Goal: Task Accomplishment & Management: Use online tool/utility

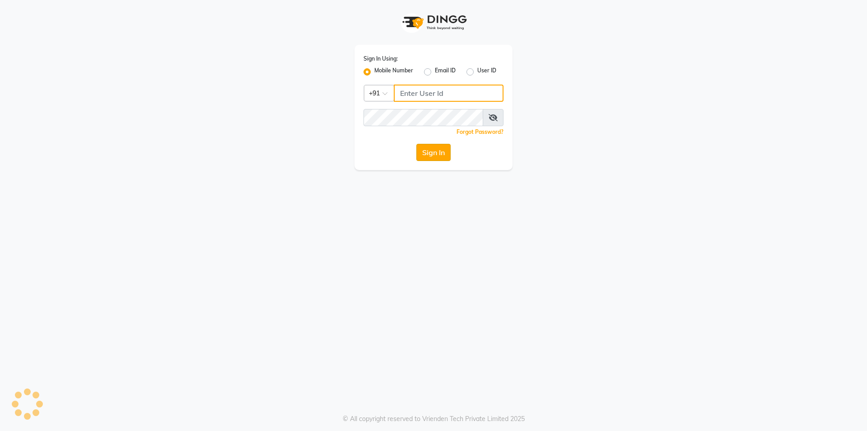
type input "9354158883"
click at [437, 152] on button "Sign In" at bounding box center [434, 152] width 34 height 17
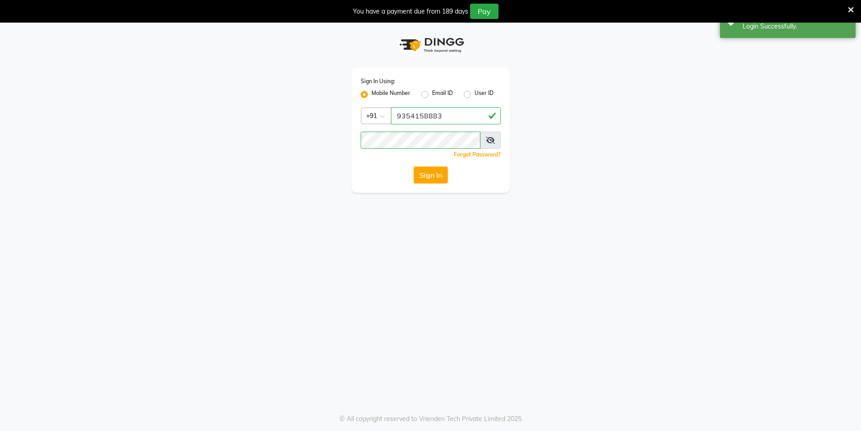
select select "service"
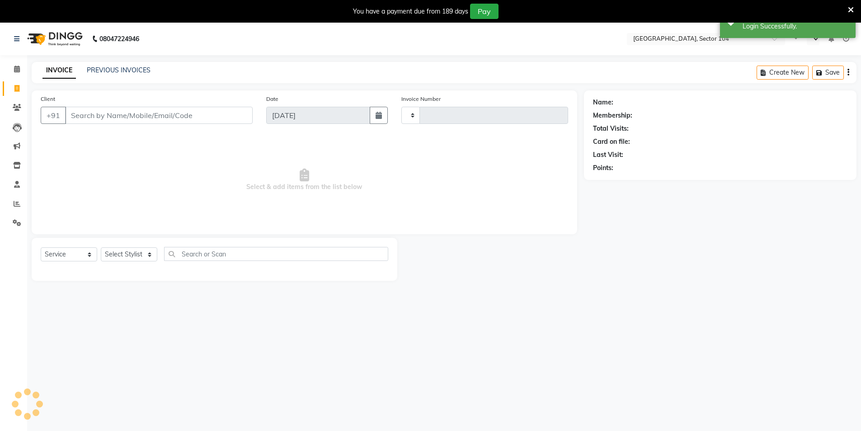
click at [849, 10] on icon at bounding box center [851, 10] width 6 height 8
select select "en"
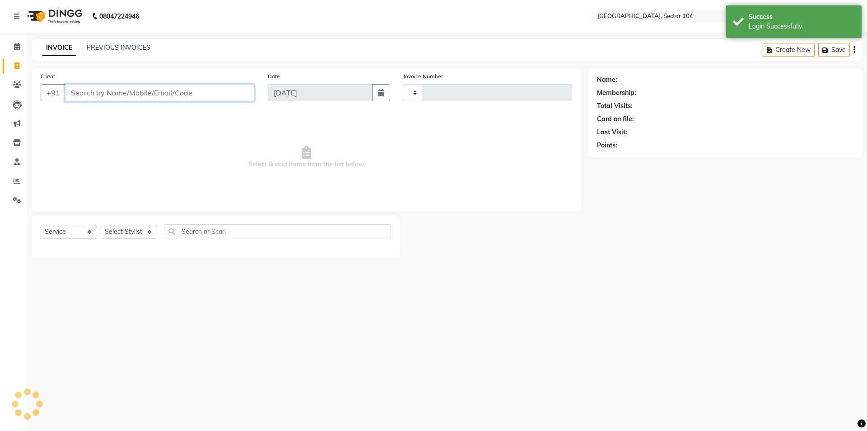
click at [166, 91] on input "Client" at bounding box center [159, 92] width 189 height 17
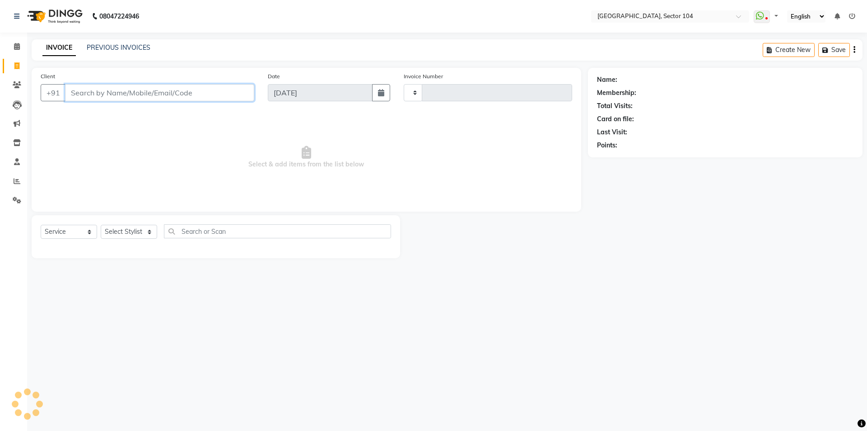
type input "3514"
select select "4009"
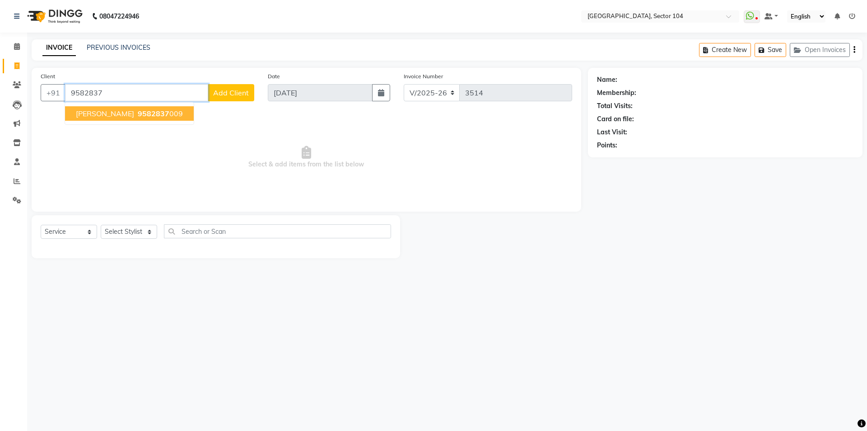
click at [152, 111] on ngb-highlight "9582837 009" at bounding box center [159, 113] width 47 height 9
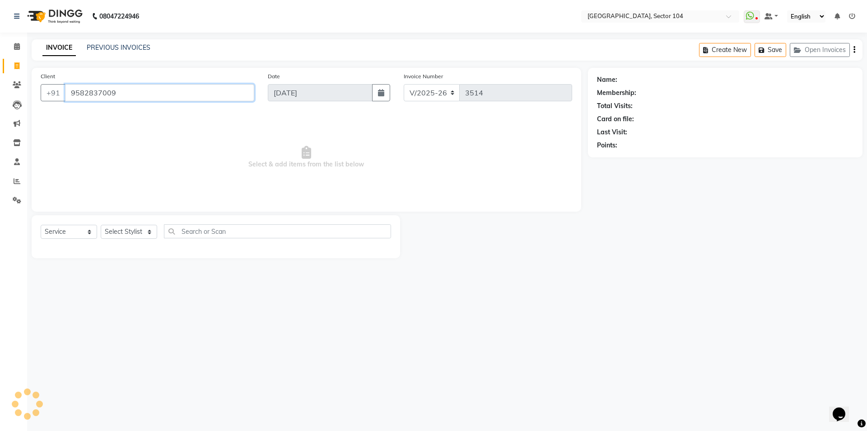
type input "9582837009"
click at [166, 97] on input "9582837009" at bounding box center [159, 92] width 189 height 17
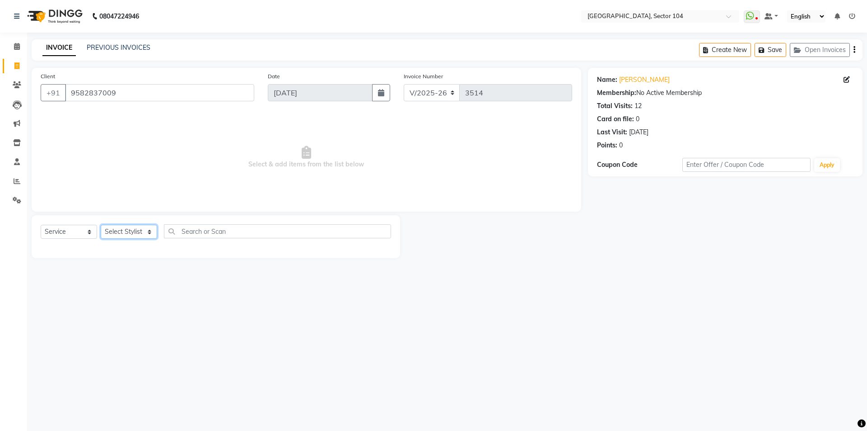
click at [136, 230] on select "Select Stylist [PERSON_NAME] [PERSON_NAME] [PERSON_NAME] [PERSON_NAME] [PERSON_…" at bounding box center [129, 232] width 56 height 14
select select "20898"
click at [101, 225] on select "Select Stylist [PERSON_NAME] [PERSON_NAME] [PERSON_NAME] [PERSON_NAME] [PERSON_…" at bounding box center [129, 232] width 56 height 14
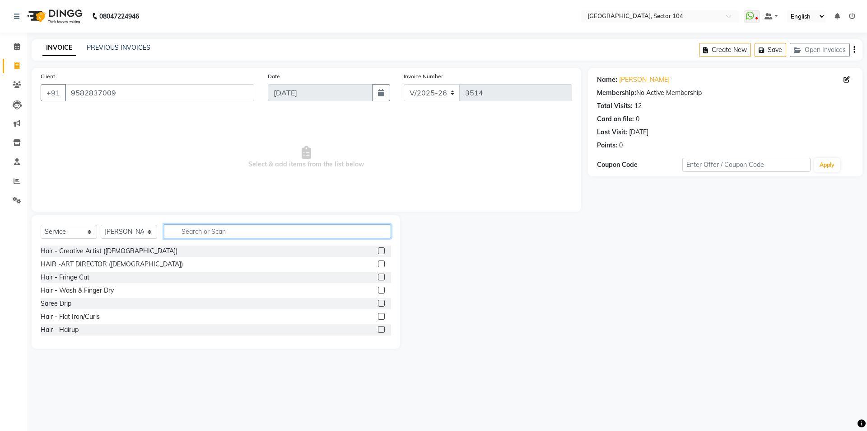
click at [224, 229] on input "text" at bounding box center [277, 231] width 227 height 14
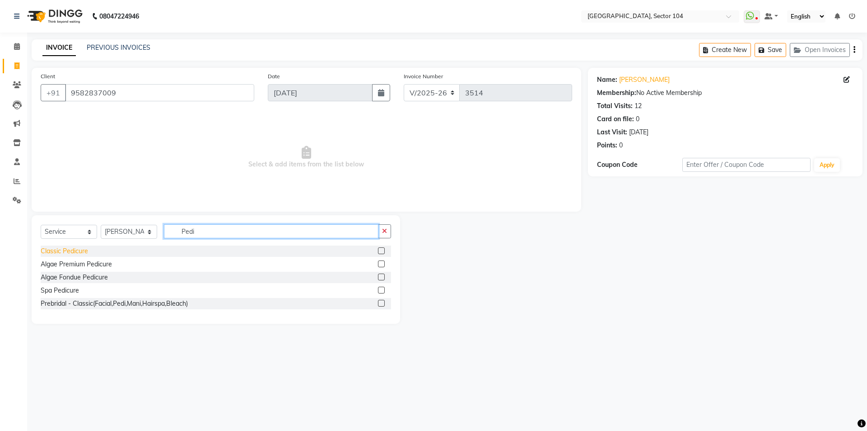
type input "Pedi"
click at [68, 251] on div "Classic Pedicure" at bounding box center [64, 250] width 47 height 9
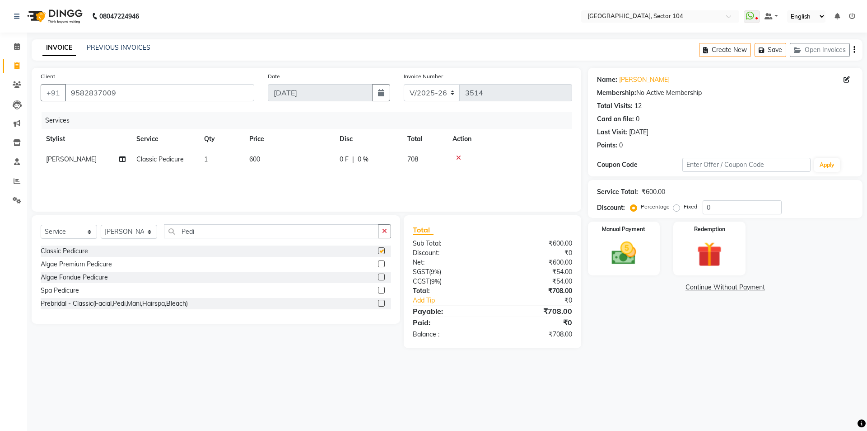
checkbox input "false"
click at [114, 237] on select "Select Stylist [PERSON_NAME] [PERSON_NAME] [PERSON_NAME] [PERSON_NAME] [PERSON_…" at bounding box center [129, 232] width 56 height 14
select select "44687"
click at [101, 225] on select "Select Stylist [PERSON_NAME] [PERSON_NAME] [PERSON_NAME] [PERSON_NAME] [PERSON_…" at bounding box center [129, 232] width 56 height 14
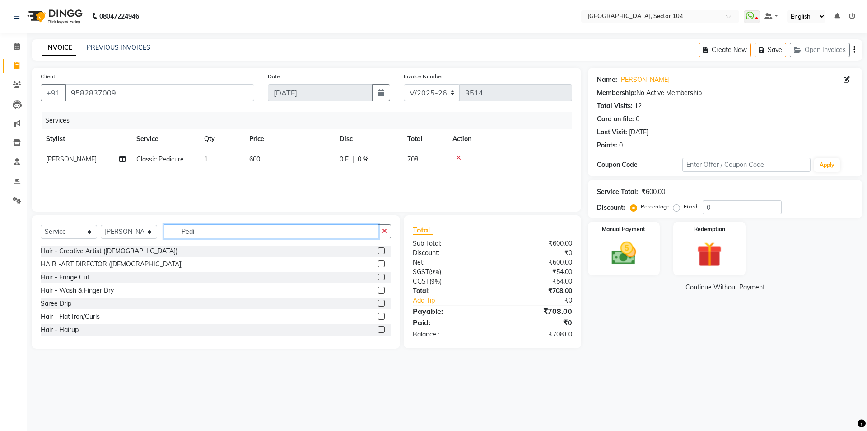
click at [203, 231] on input "Pedi" at bounding box center [271, 231] width 215 height 14
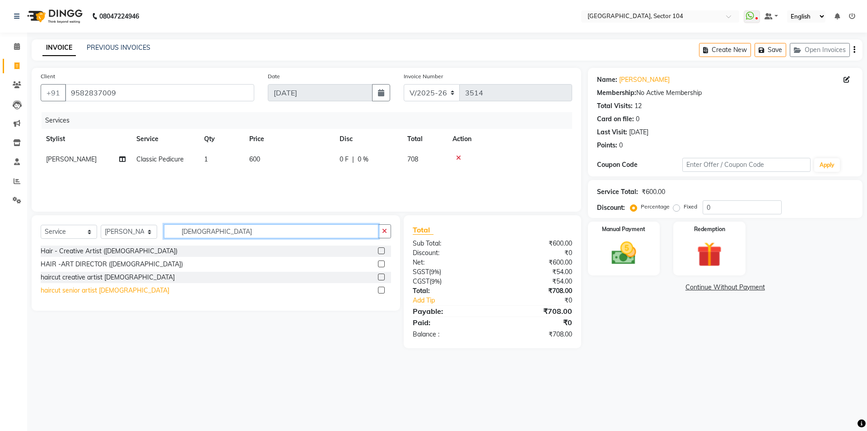
type input "[DEMOGRAPHIC_DATA]"
click at [83, 291] on div "haircut senior artist [DEMOGRAPHIC_DATA]" at bounding box center [105, 290] width 129 height 9
checkbox input "false"
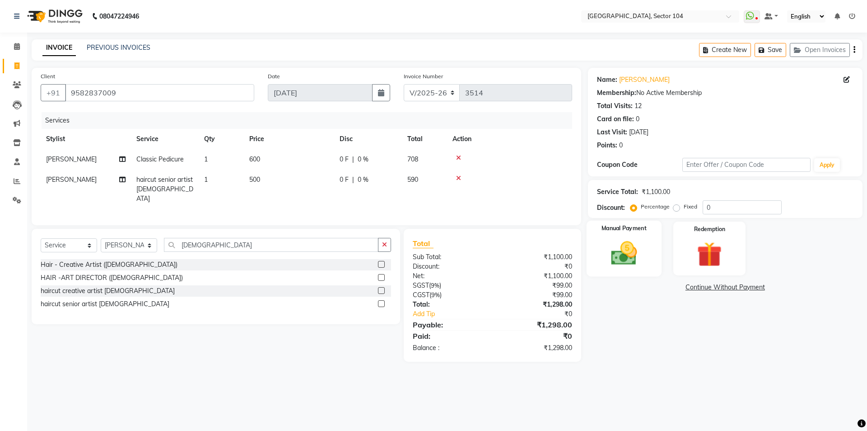
click at [637, 253] on img at bounding box center [624, 253] width 42 height 30
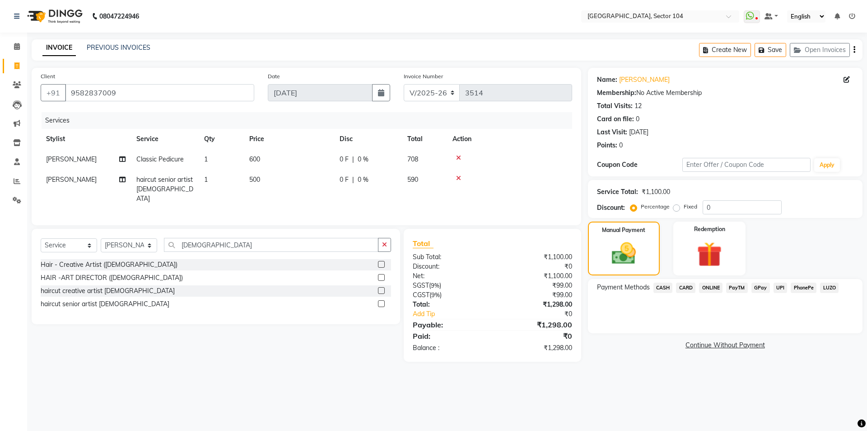
click at [706, 288] on span "ONLINE" at bounding box center [710, 287] width 23 height 10
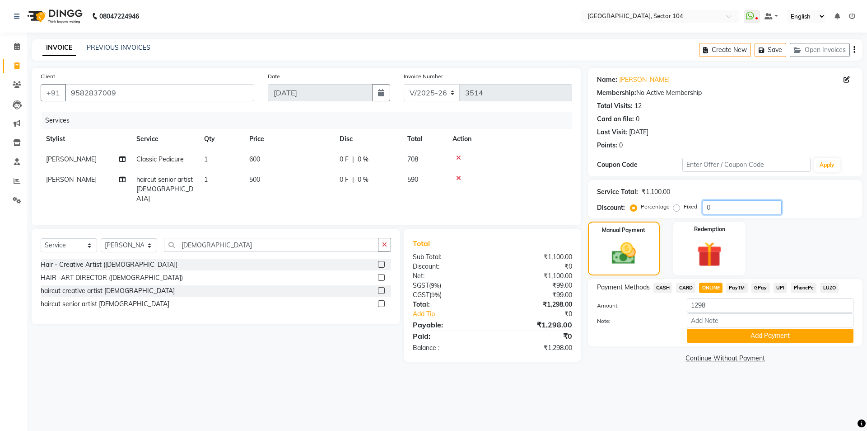
click at [763, 208] on input "0" at bounding box center [742, 207] width 79 height 14
type input "15.254"
click at [656, 342] on div "Payment Methods CASH CARD ONLINE PayTM GPay UPI PhonePe LUZO Amount: 1298 Note:…" at bounding box center [725, 312] width 275 height 67
click at [662, 283] on span "CASH" at bounding box center [663, 287] width 19 height 10
type input "1100"
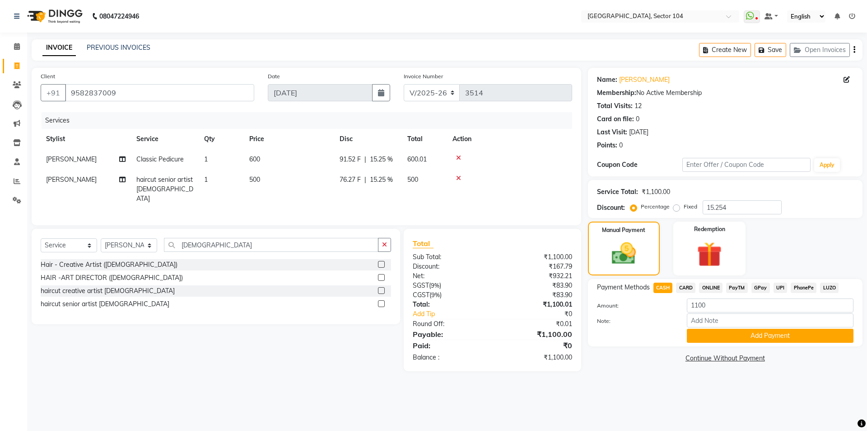
click at [713, 286] on span "ONLINE" at bounding box center [710, 287] width 23 height 10
click at [719, 331] on button "Add Payment" at bounding box center [770, 335] width 167 height 14
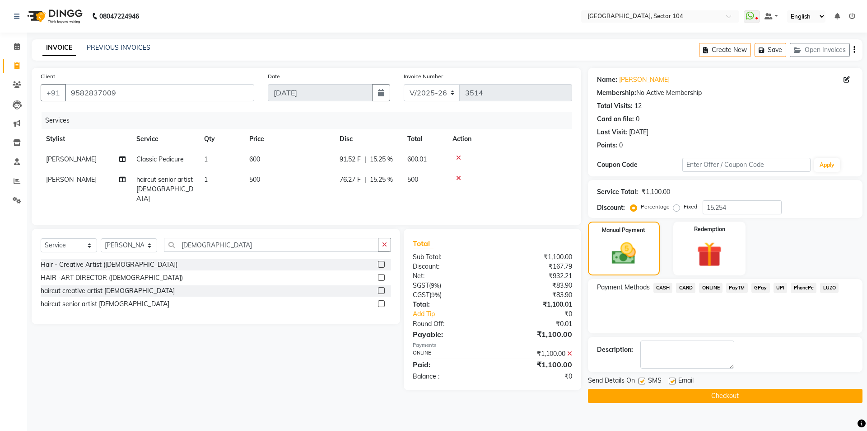
click at [782, 247] on div "Manual Payment Redemption" at bounding box center [725, 248] width 288 height 54
click at [706, 394] on button "Checkout" at bounding box center [725, 396] width 275 height 14
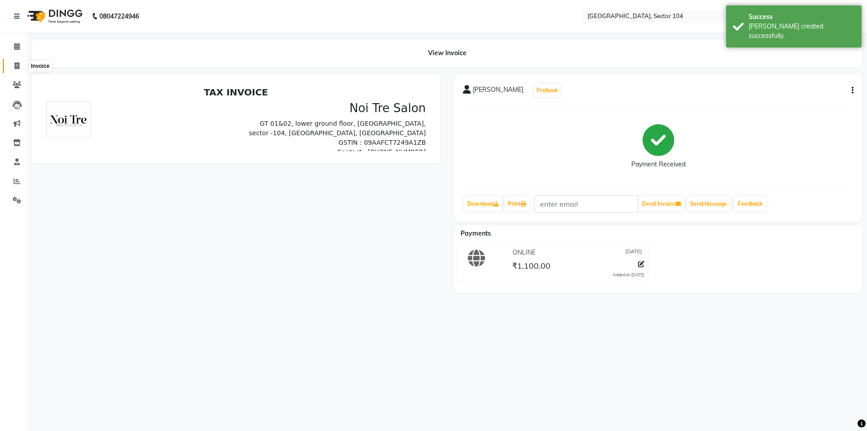
click at [16, 66] on icon at bounding box center [16, 65] width 5 height 7
select select "service"
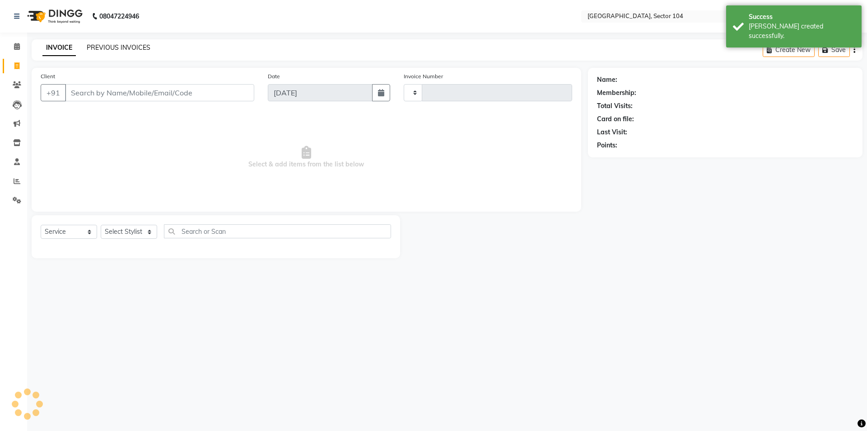
type input "3515"
select select "4009"
click at [114, 49] on link "PREVIOUS INVOICES" at bounding box center [119, 47] width 64 height 8
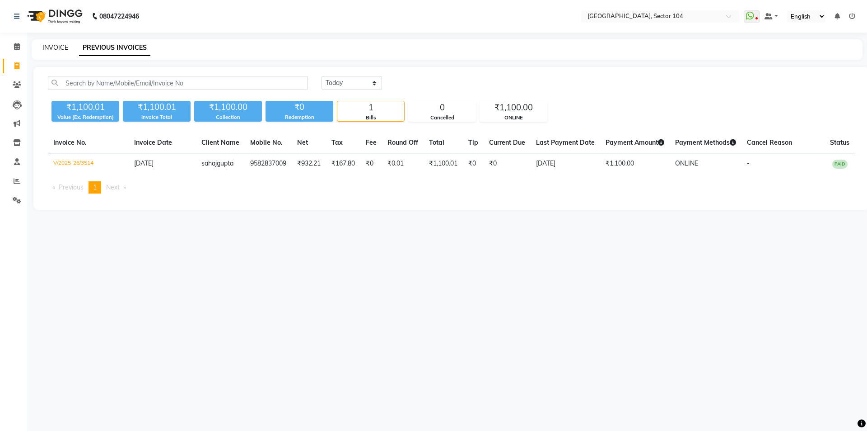
click at [65, 50] on link "INVOICE" at bounding box center [55, 47] width 26 height 8
select select "service"
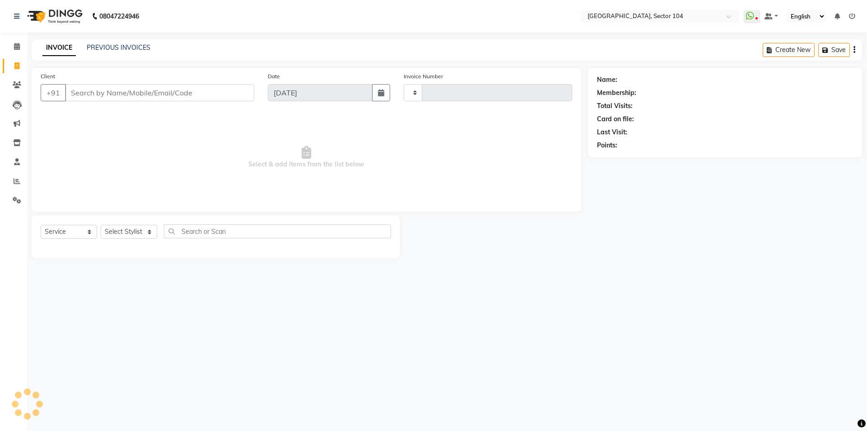
type input "3515"
select select "4009"
click at [108, 92] on input "Client" at bounding box center [159, 92] width 189 height 17
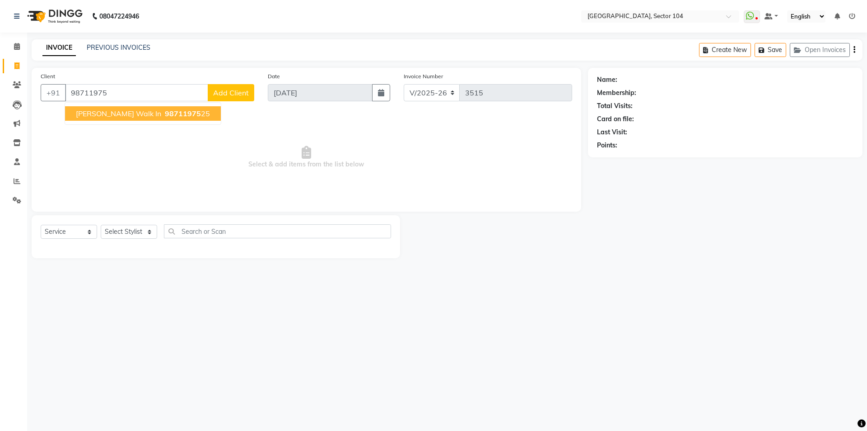
click at [139, 112] on span "[PERSON_NAME] Walk in" at bounding box center [118, 113] width 85 height 9
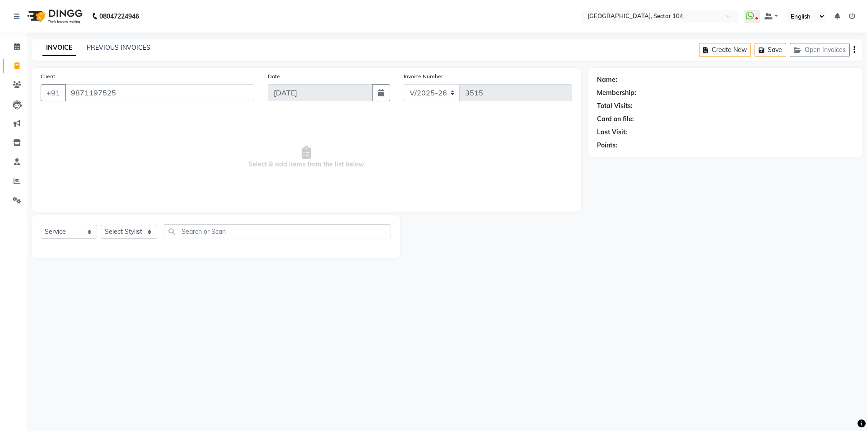
type input "9871197525"
click at [661, 81] on link "Deepika Bansal Walk In" at bounding box center [656, 79] width 75 height 9
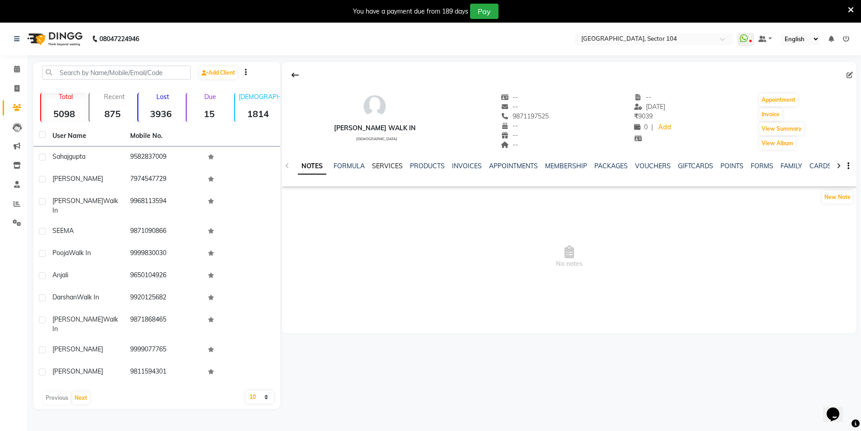
click at [393, 165] on link "SERVICES" at bounding box center [387, 166] width 31 height 8
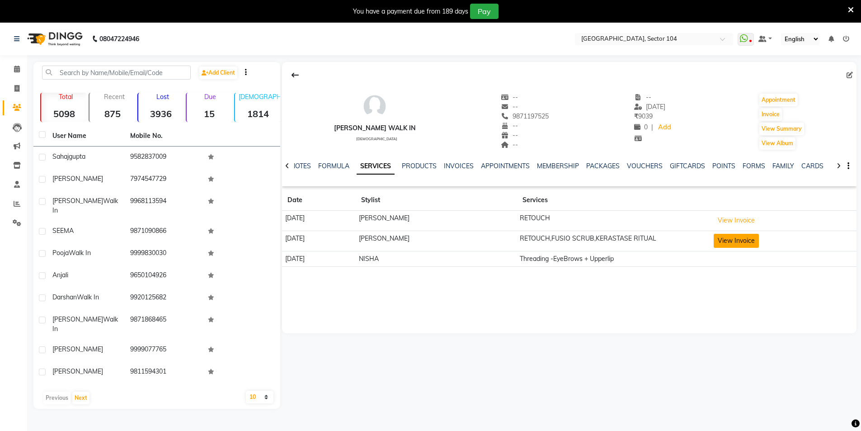
click at [737, 244] on button "View Invoice" at bounding box center [735, 241] width 45 height 14
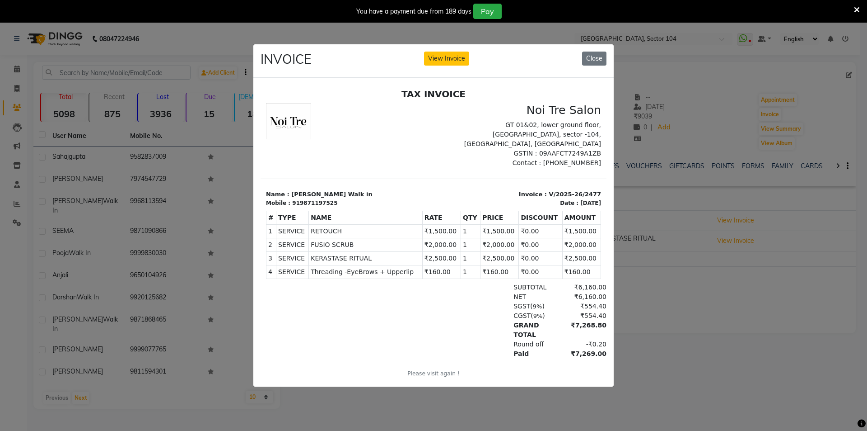
drag, startPoint x: 426, startPoint y: 220, endPoint x: 451, endPoint y: 220, distance: 25.8
click at [451, 224] on td "₹1,500.00" at bounding box center [441, 231] width 38 height 14
drag, startPoint x: 423, startPoint y: 236, endPoint x: 435, endPoint y: 234, distance: 11.8
click at [435, 238] on td "₹2,000.00" at bounding box center [441, 245] width 38 height 14
click at [443, 251] on td "₹2,500.00" at bounding box center [441, 258] width 38 height 14
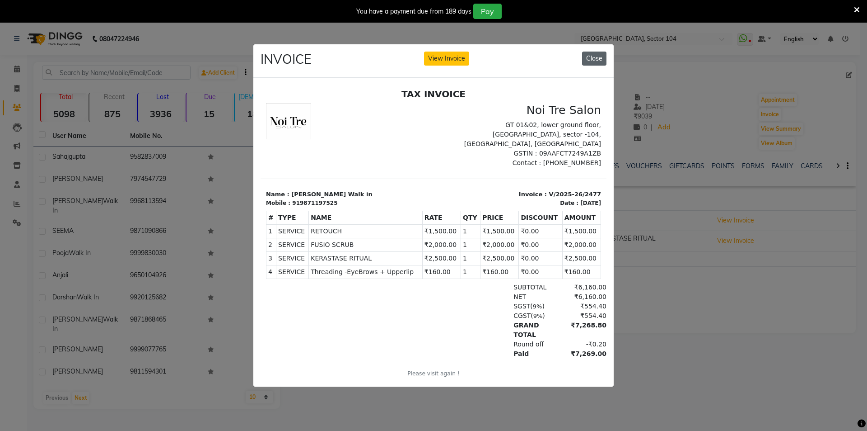
click at [596, 55] on button "Close" at bounding box center [594, 59] width 24 height 14
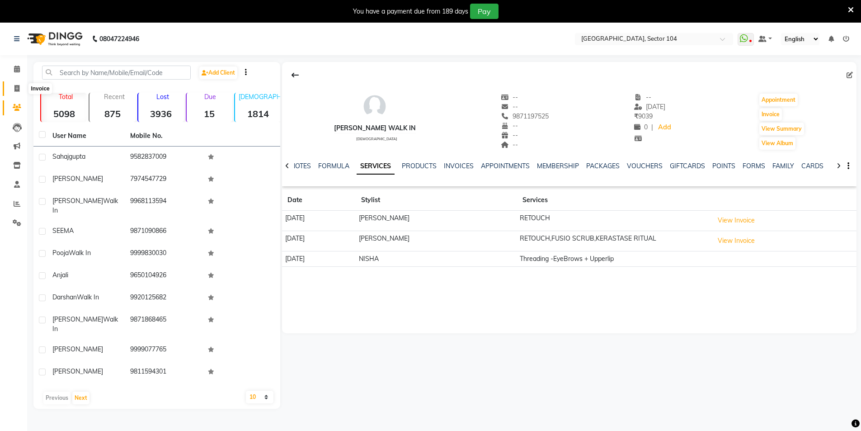
click at [16, 89] on icon at bounding box center [16, 88] width 5 height 7
select select "4009"
select select "service"
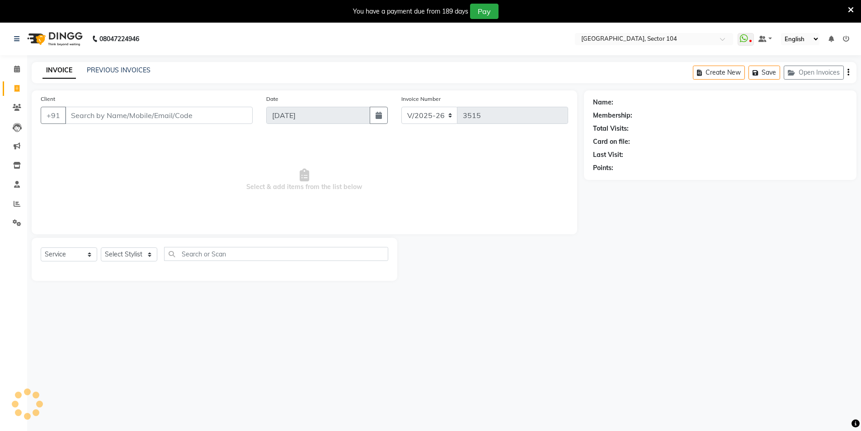
scroll to position [23, 0]
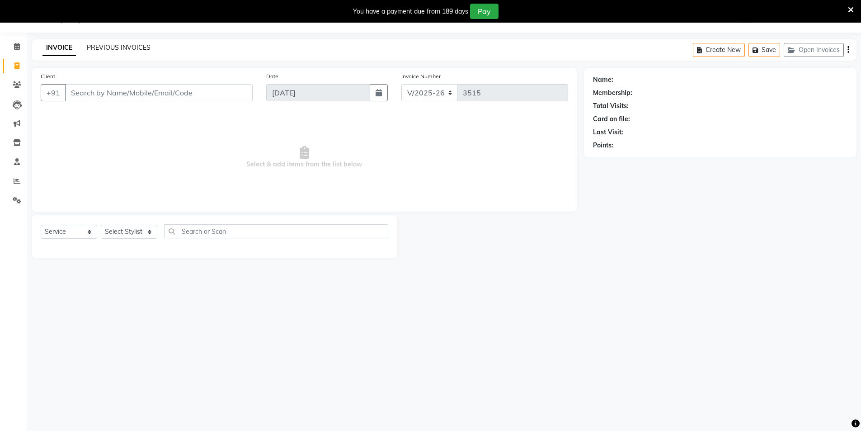
click at [117, 43] on link "PREVIOUS INVOICES" at bounding box center [119, 47] width 64 height 8
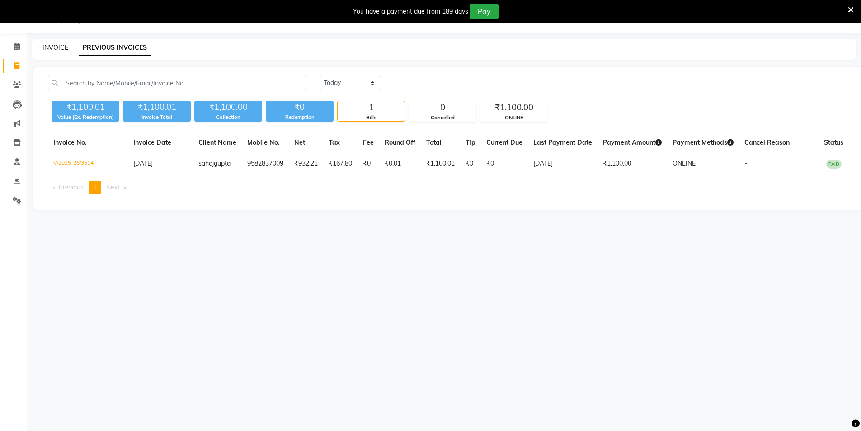
click at [53, 47] on link "INVOICE" at bounding box center [55, 47] width 26 height 8
select select "service"
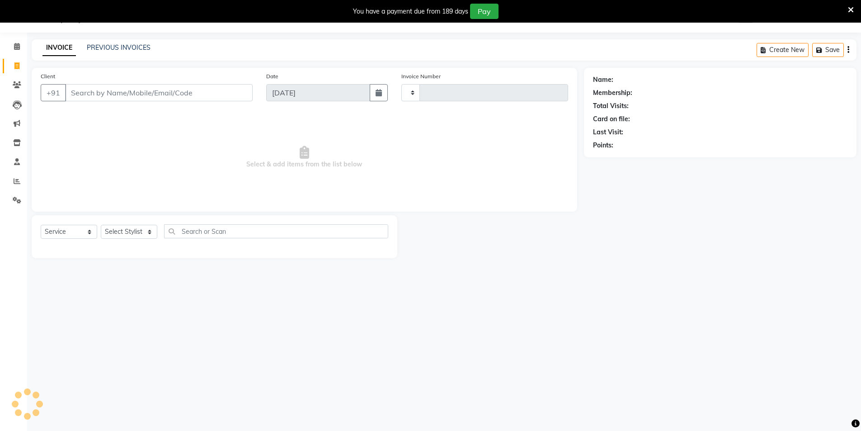
type input "3515"
select select "4009"
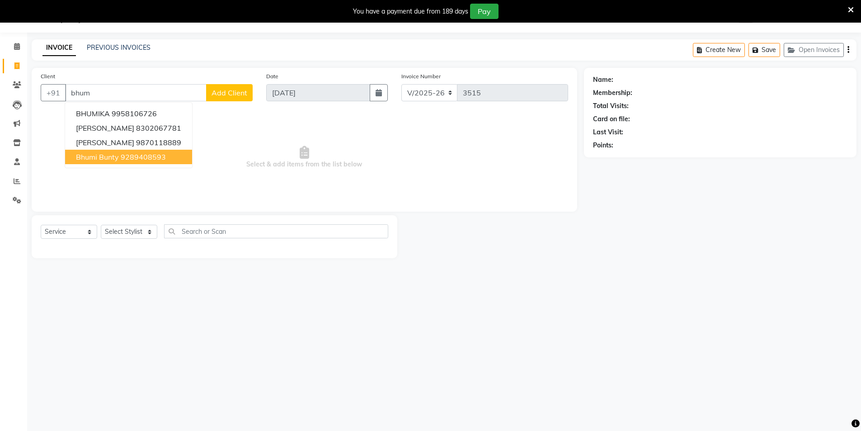
click at [117, 160] on span "Bhumi Bunty" at bounding box center [97, 156] width 43 height 9
type input "9289408593"
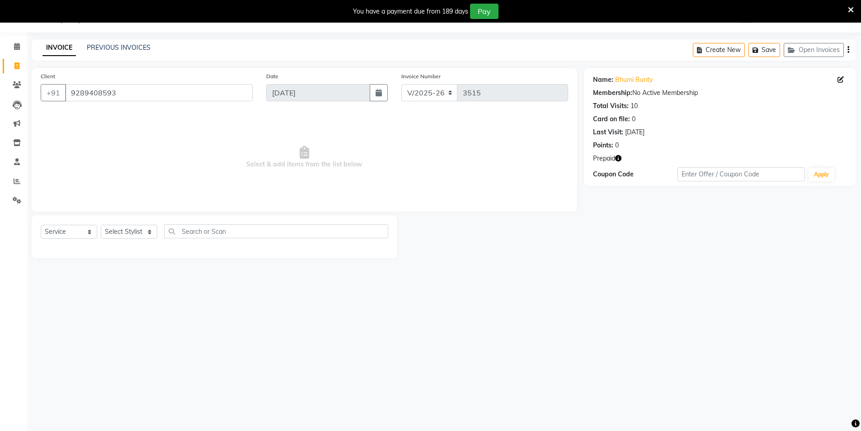
click at [618, 157] on icon "button" at bounding box center [618, 158] width 6 height 6
click at [246, 181] on span "Select & add items from the list below" at bounding box center [304, 157] width 527 height 90
click at [131, 233] on select "Select Stylist [PERSON_NAME] [PERSON_NAME] [PERSON_NAME] [PERSON_NAME] [PERSON_…" at bounding box center [129, 232] width 56 height 14
select select "44687"
click at [101, 225] on select "Select Stylist [PERSON_NAME] [PERSON_NAME] [PERSON_NAME] [PERSON_NAME] [PERSON_…" at bounding box center [129, 232] width 56 height 14
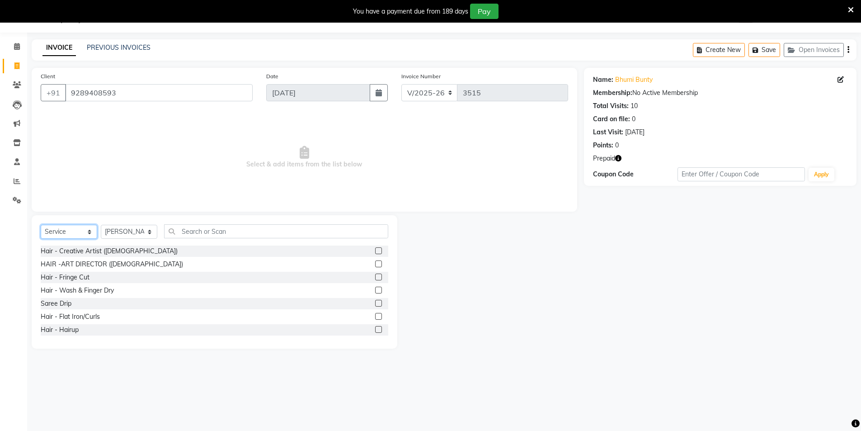
click at [79, 227] on select "Select Service Product Membership Package Voucher Prepaid Gift Card" at bounding box center [69, 232] width 56 height 14
select select "P"
click at [41, 225] on select "Select Service Product Membership Package Voucher Prepaid Gift Card" at bounding box center [69, 232] width 56 height 14
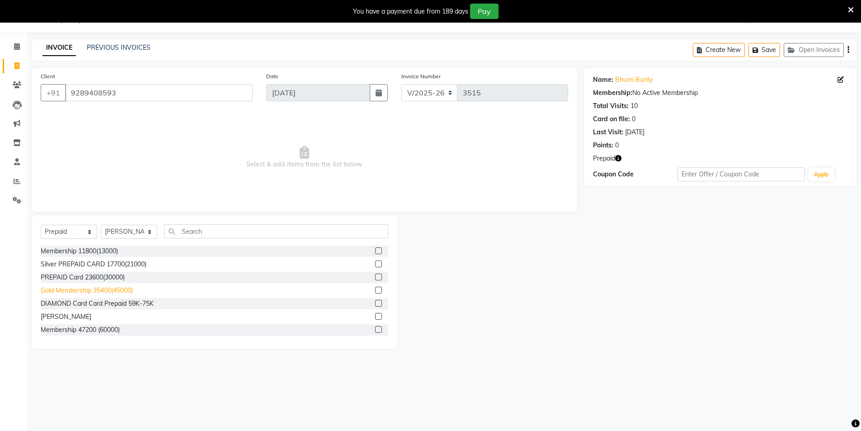
click at [94, 292] on div "Gold Membership 35400(45000)" at bounding box center [87, 290] width 92 height 9
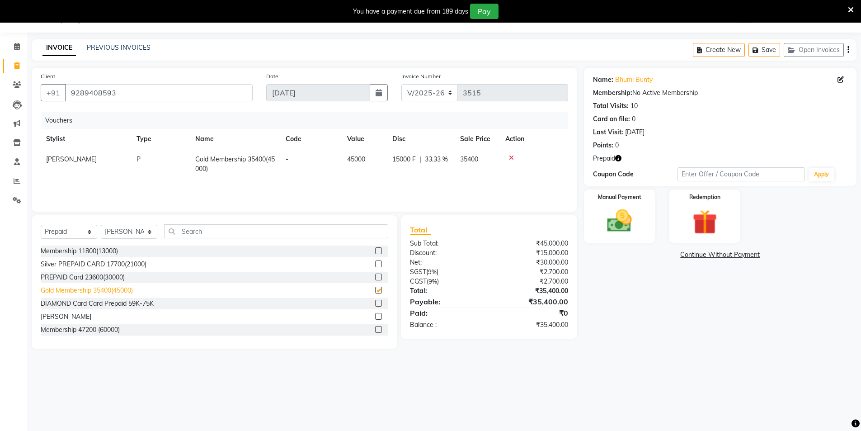
checkbox input "false"
click at [621, 217] on img at bounding box center [620, 220] width 42 height 29
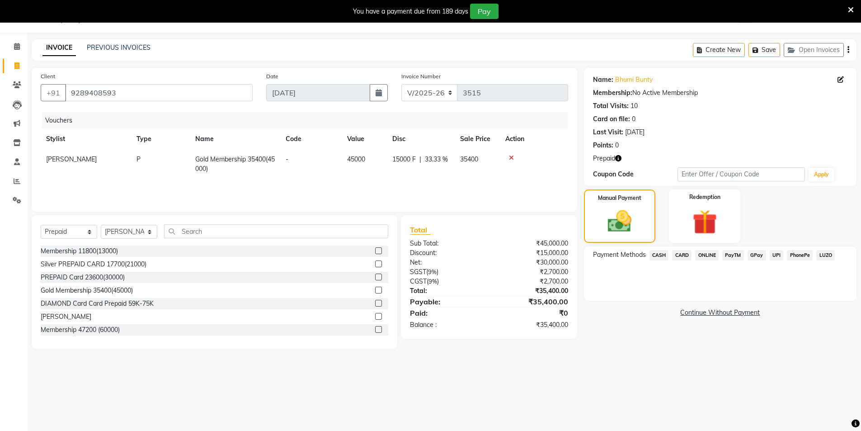
click at [663, 255] on span "CASH" at bounding box center [658, 255] width 19 height 10
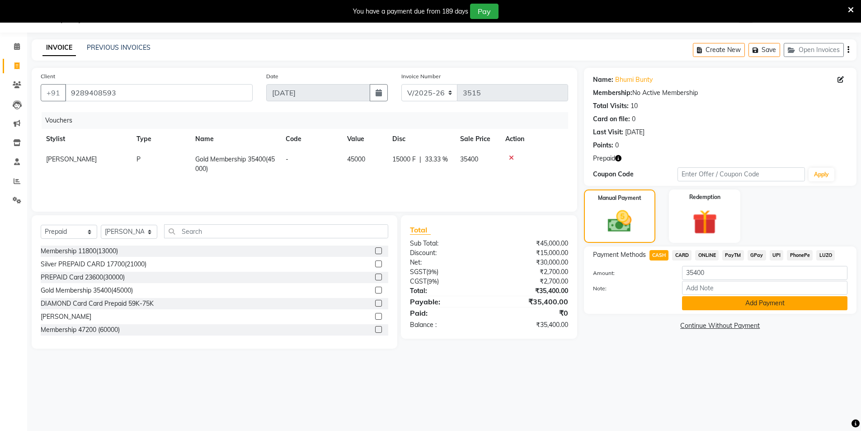
click at [710, 304] on button "Add Payment" at bounding box center [764, 303] width 165 height 14
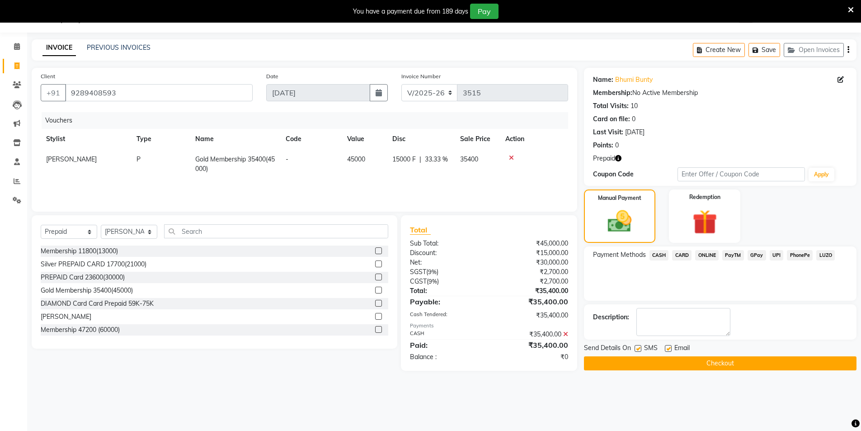
click at [654, 367] on button "Checkout" at bounding box center [720, 363] width 272 height 14
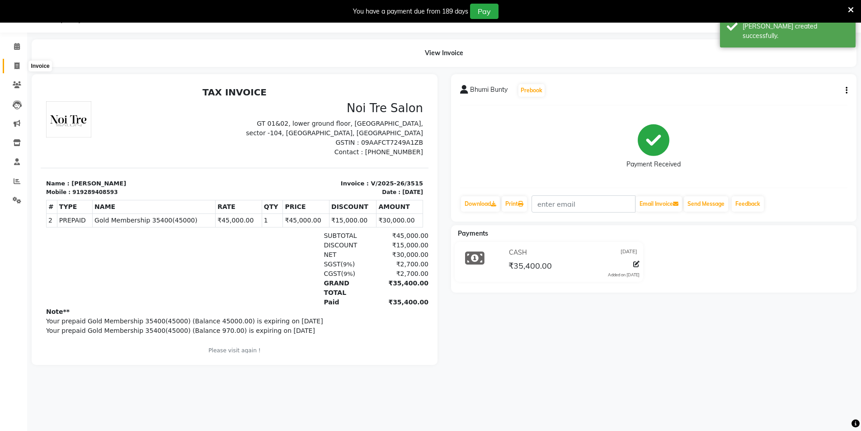
click at [16, 64] on icon at bounding box center [16, 65] width 5 height 7
select select "service"
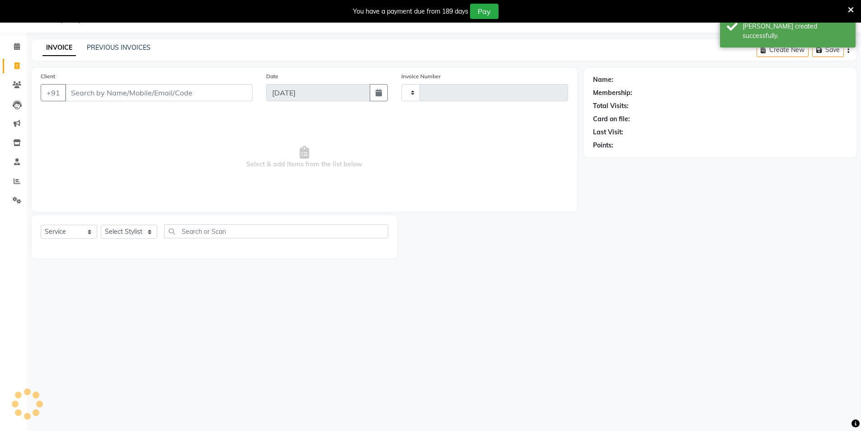
type input "3516"
select select "4009"
click at [99, 48] on link "PREVIOUS INVOICES" at bounding box center [119, 47] width 64 height 8
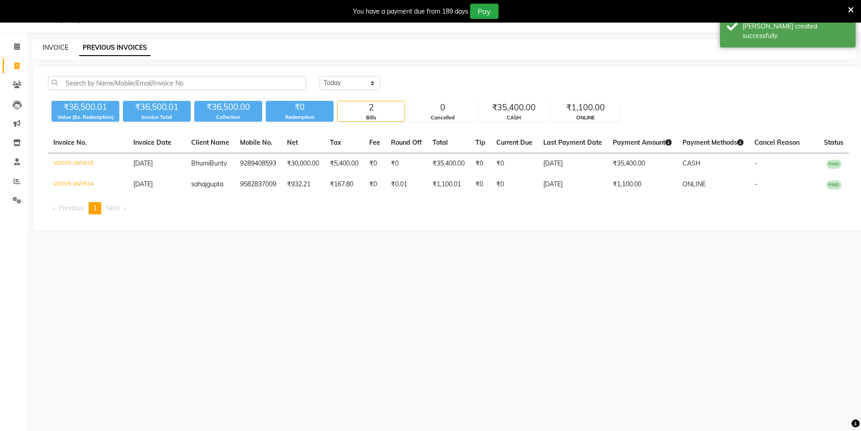
click at [57, 46] on link "INVOICE" at bounding box center [55, 47] width 26 height 8
select select "service"
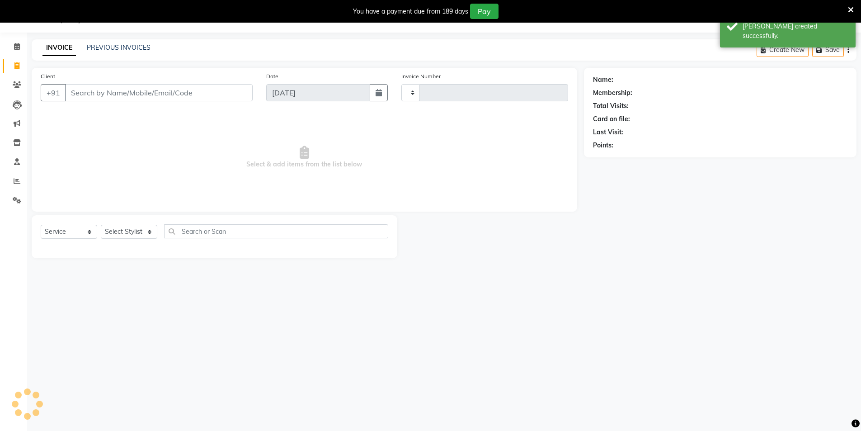
type input "3516"
select select "4009"
click at [98, 47] on link "PREVIOUS INVOICES" at bounding box center [119, 47] width 64 height 8
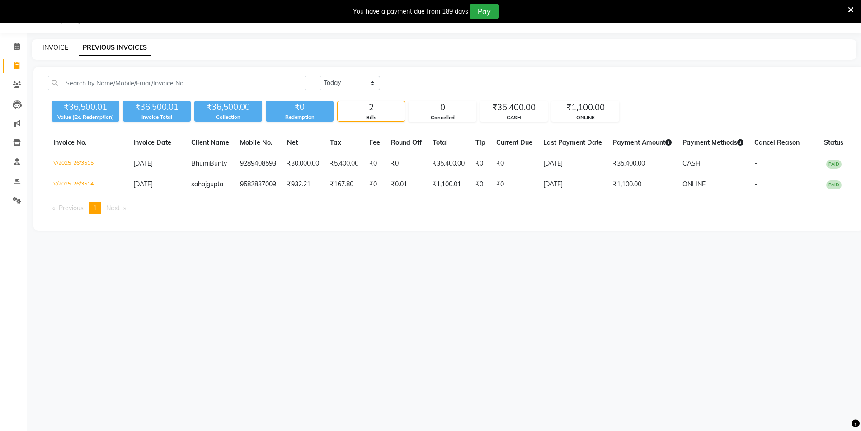
click at [57, 47] on link "INVOICE" at bounding box center [55, 47] width 26 height 8
select select "service"
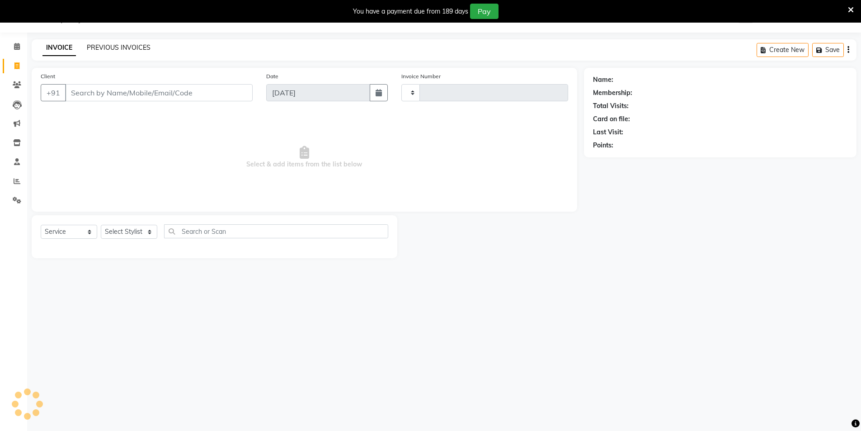
type input "3516"
select select "4009"
click at [103, 47] on link "PREVIOUS INVOICES" at bounding box center [119, 47] width 64 height 8
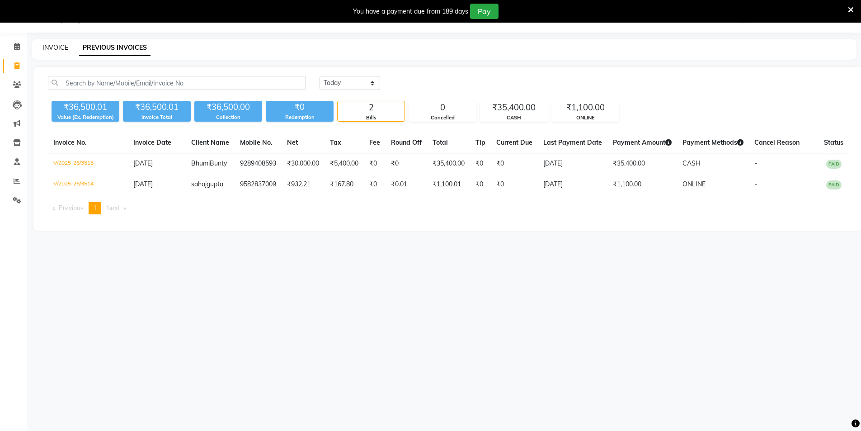
click at [60, 46] on link "INVOICE" at bounding box center [55, 47] width 26 height 8
select select "service"
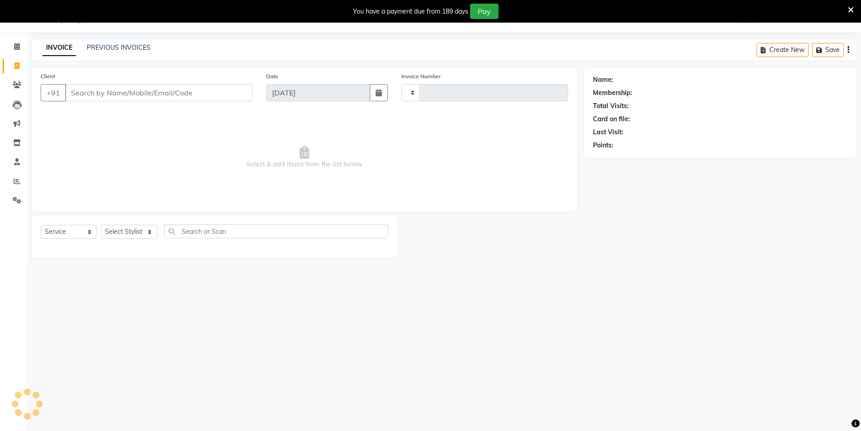
type input "3516"
select select "4009"
click at [118, 46] on link "PREVIOUS INVOICES" at bounding box center [119, 47] width 64 height 8
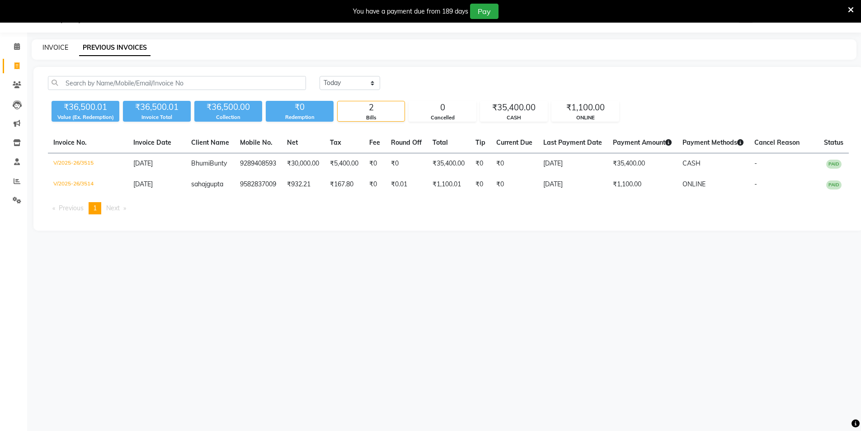
click at [62, 47] on link "INVOICE" at bounding box center [55, 47] width 26 height 8
select select "service"
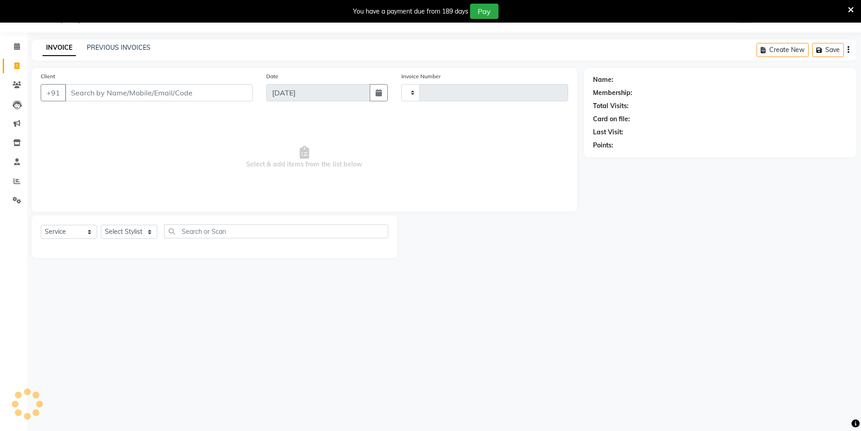
type input "3516"
select select "4009"
click at [116, 91] on input "Client" at bounding box center [159, 92] width 188 height 17
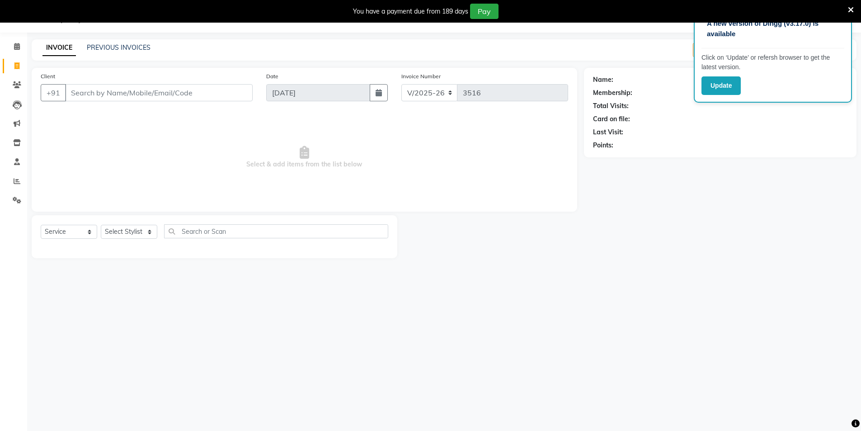
click at [853, 8] on icon at bounding box center [851, 10] width 6 height 8
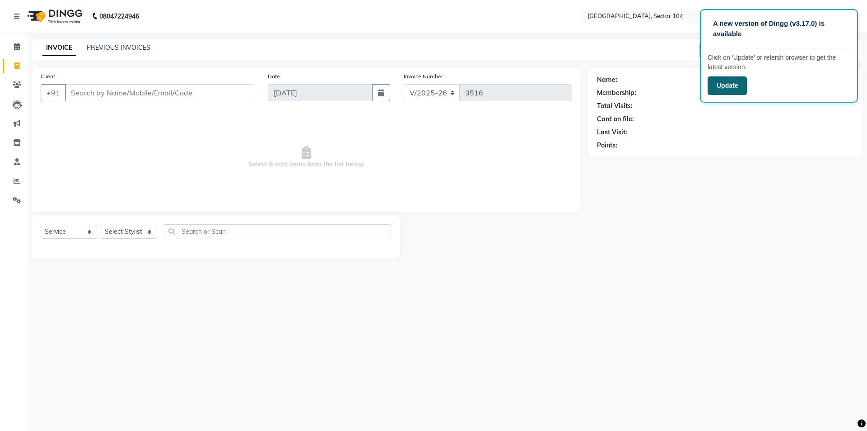
click at [736, 87] on button "Update" at bounding box center [727, 85] width 39 height 19
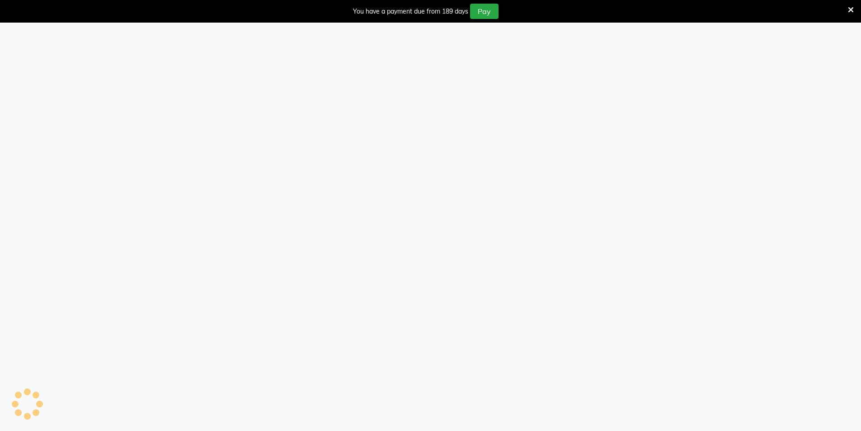
select select "service"
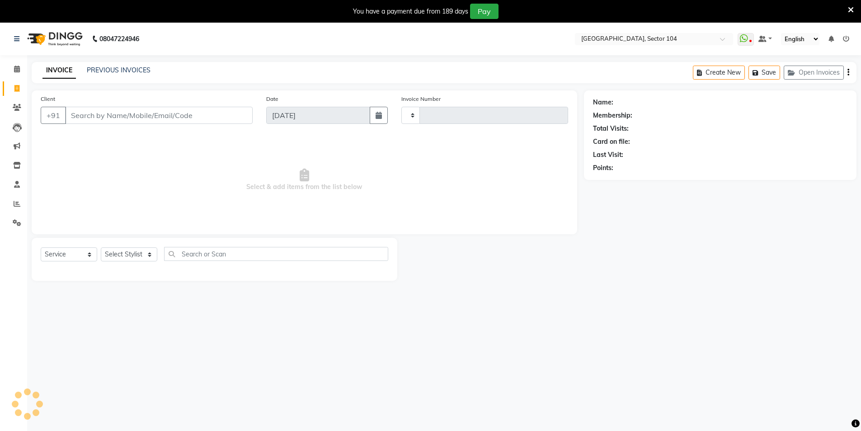
type input "3516"
select select "4009"
click at [13, 205] on span at bounding box center [17, 204] width 16 height 10
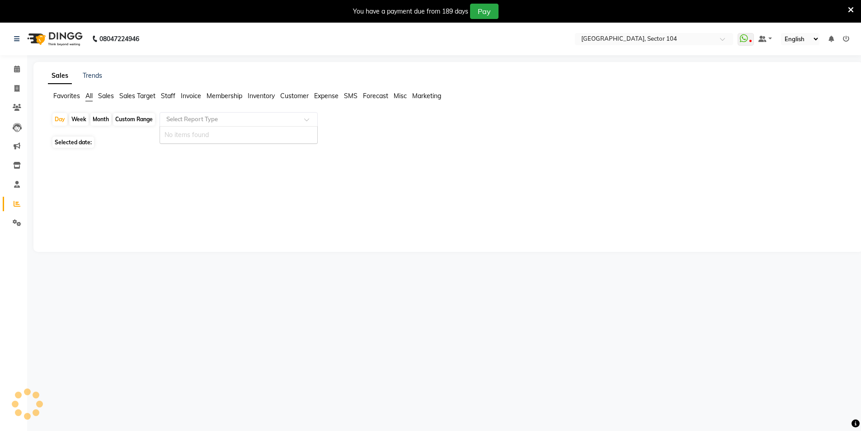
click at [192, 121] on input "text" at bounding box center [229, 119] width 130 height 9
type input "Staf"
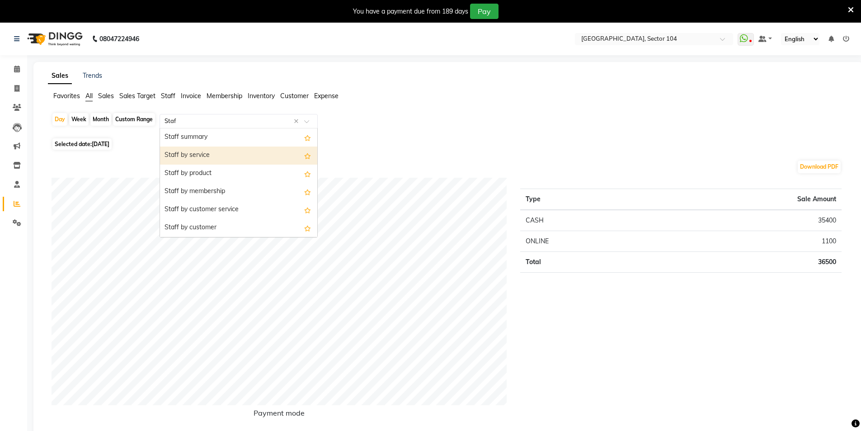
click at [177, 158] on div "Staff by service" at bounding box center [238, 155] width 157 height 18
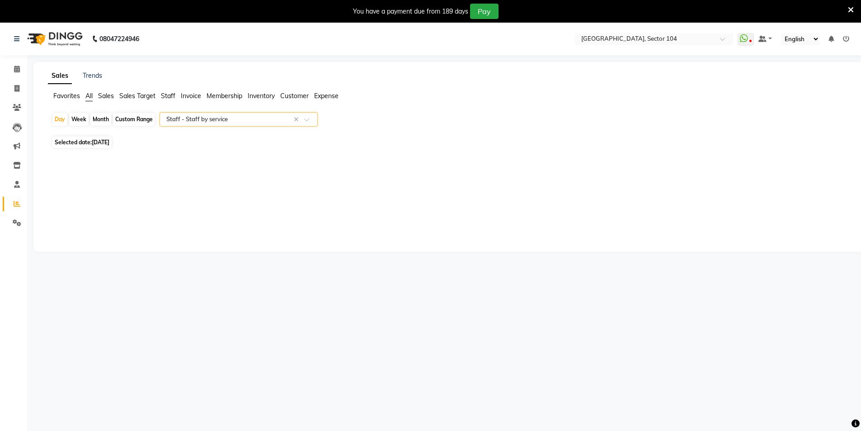
select select "full_report"
select select "csv"
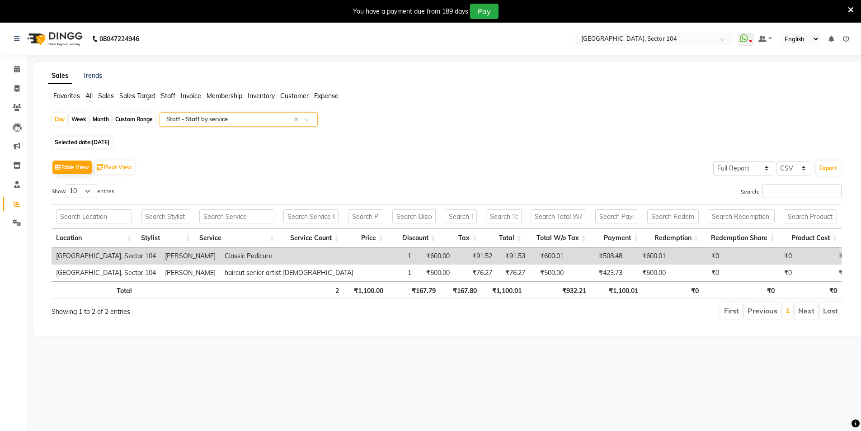
click at [97, 121] on div "Month" at bounding box center [100, 119] width 21 height 13
select select "9"
select select "2025"
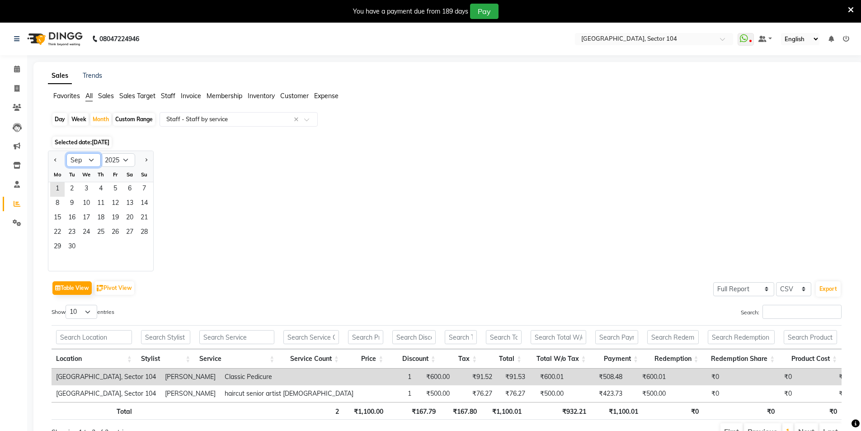
click at [88, 163] on select "Jan Feb Mar Apr May Jun Jul Aug Sep Oct Nov Dec" at bounding box center [83, 160] width 34 height 14
select select "8"
click at [66, 153] on select "Jan Feb Mar Apr May Jun Jul Aug Sep Oct Nov Dec" at bounding box center [83, 160] width 34 height 14
click at [105, 213] on span "14" at bounding box center [101, 218] width 14 height 14
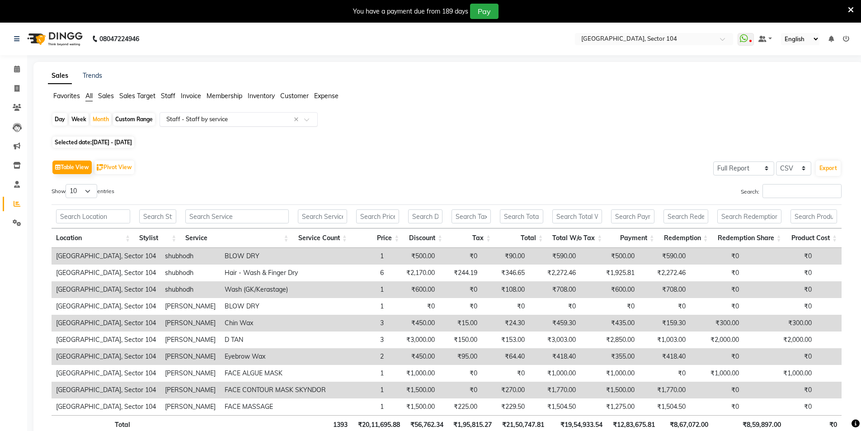
click at [229, 119] on input "text" at bounding box center [229, 119] width 130 height 9
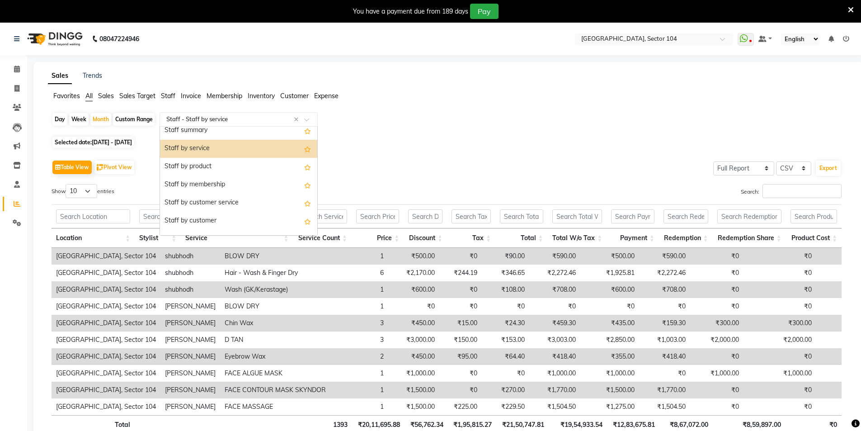
scroll to position [217, 0]
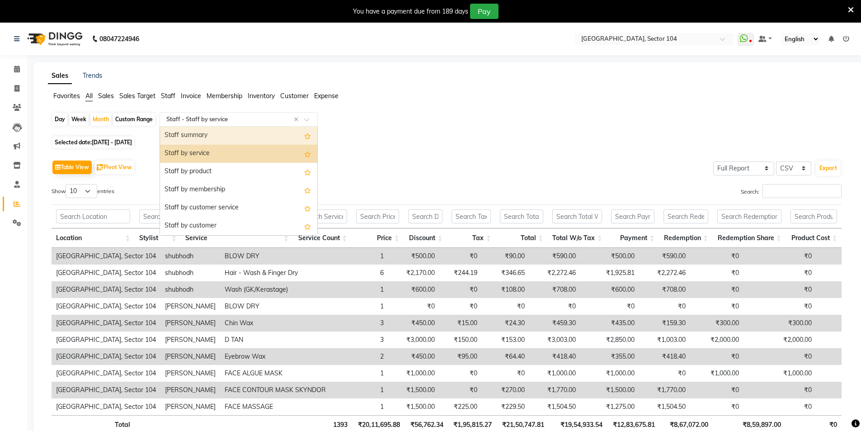
click at [238, 133] on div "Staff summary" at bounding box center [238, 136] width 157 height 18
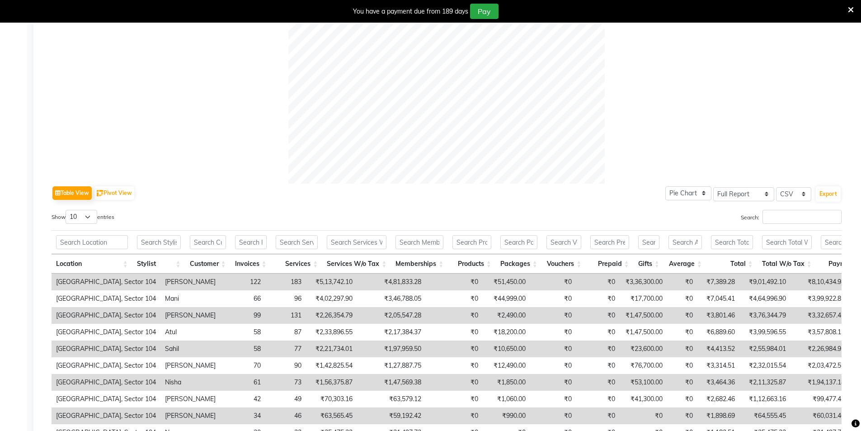
scroll to position [393, 0]
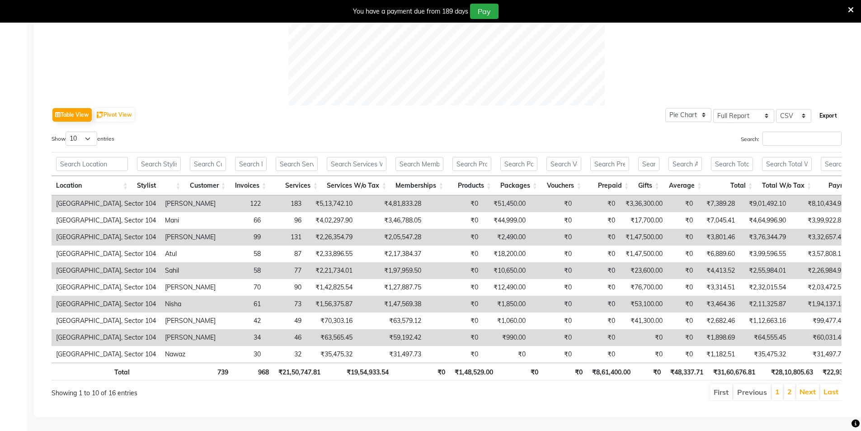
click at [830, 108] on button "Export" at bounding box center [828, 115] width 25 height 15
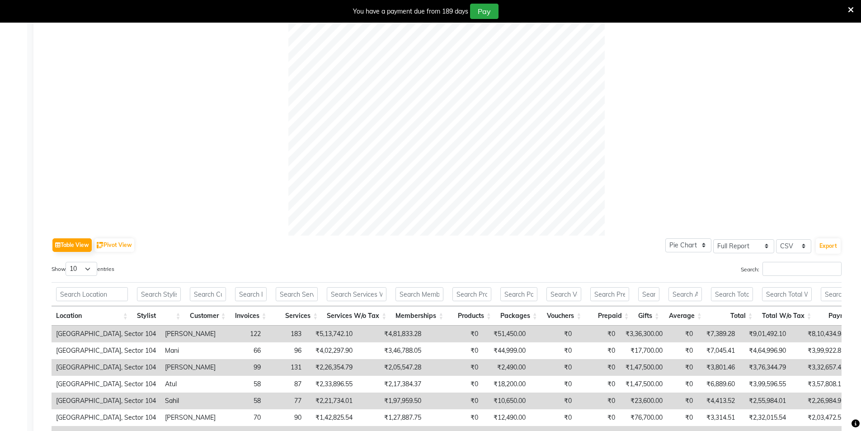
scroll to position [0, 0]
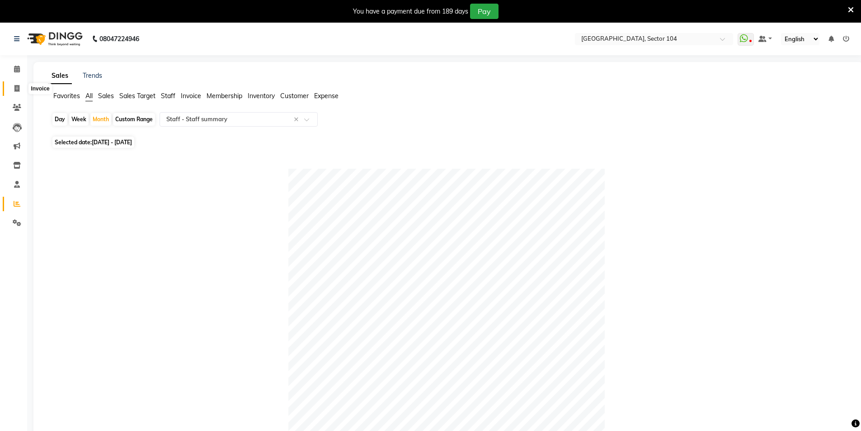
click at [13, 89] on span at bounding box center [17, 89] width 16 height 10
select select "service"
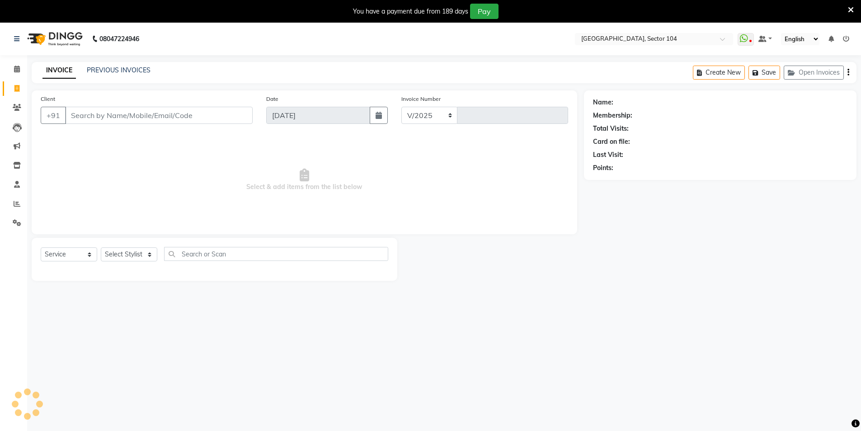
select select "4009"
type input "3516"
